Goal: Task Accomplishment & Management: Use online tool/utility

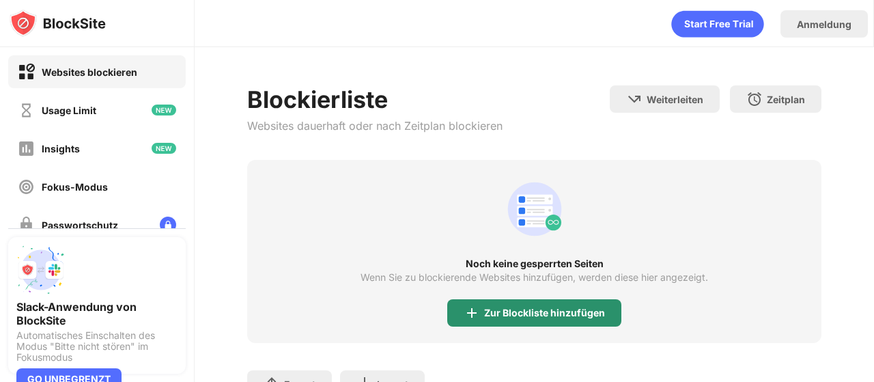
click at [549, 324] on div "Zur Blockliste hinzufügen" at bounding box center [534, 312] width 174 height 27
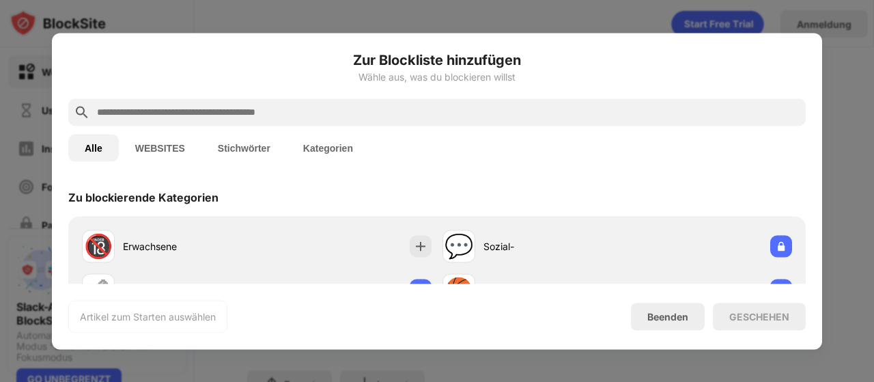
click at [296, 110] on input "text" at bounding box center [448, 112] width 705 height 16
click at [171, 150] on button "WEBSITES" at bounding box center [160, 147] width 83 height 27
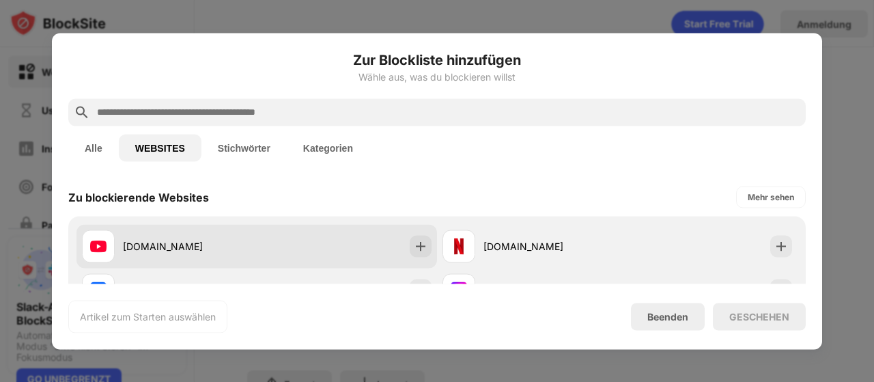
click at [184, 249] on div "youtube.com" at bounding box center [190, 246] width 134 height 14
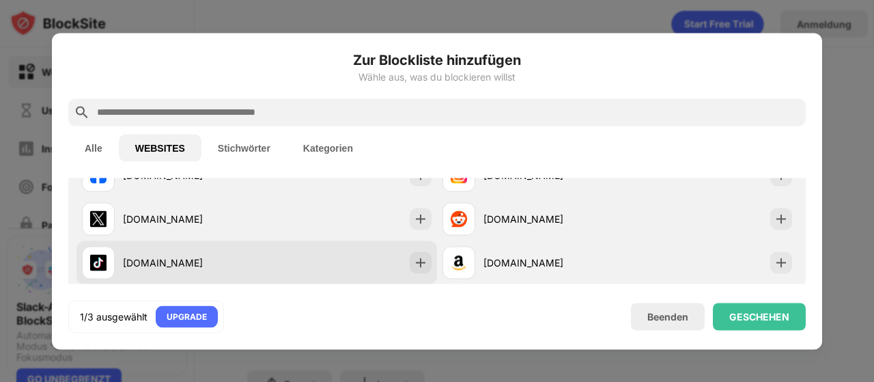
scroll to position [137, 0]
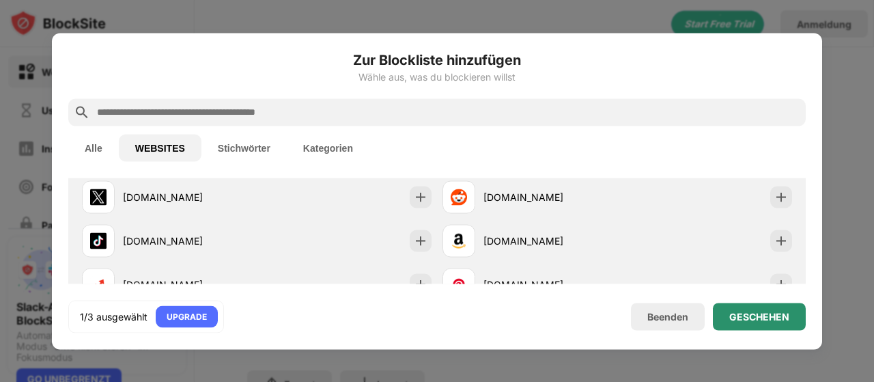
click at [767, 315] on div "GESCHEHEN" at bounding box center [759, 316] width 60 height 11
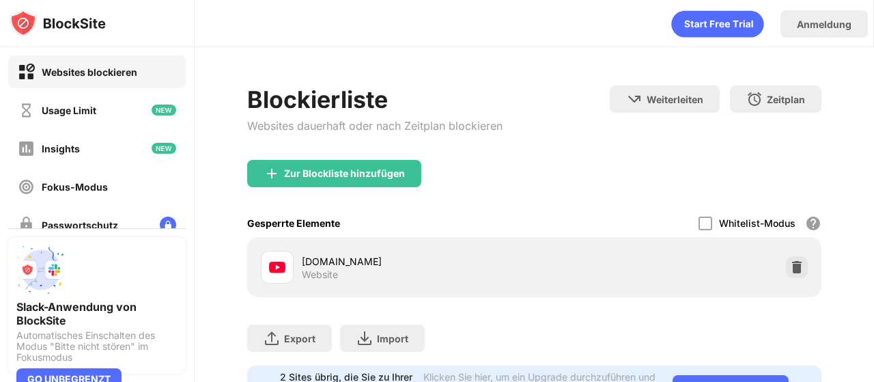
scroll to position [76, 0]
